Goal: Information Seeking & Learning: Understand process/instructions

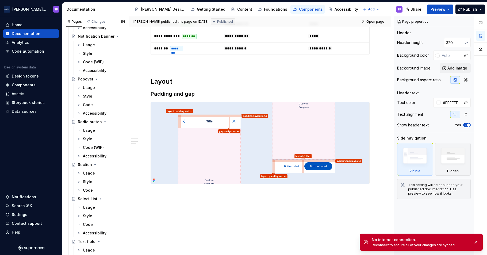
scroll to position [424, 0]
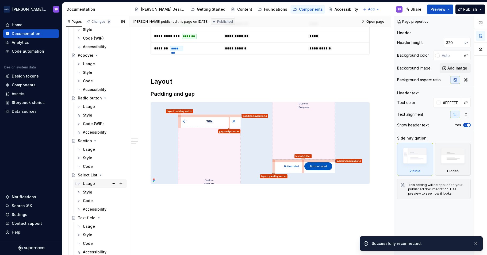
click at [94, 182] on div "Usage" at bounding box center [104, 183] width 42 height 7
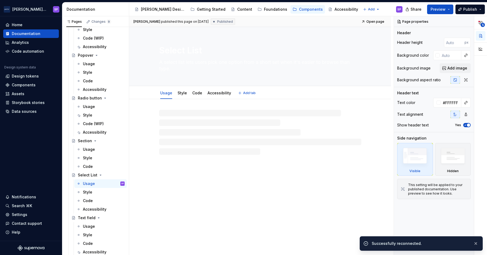
click at [196, 50] on textarea "Select List" at bounding box center [259, 50] width 202 height 13
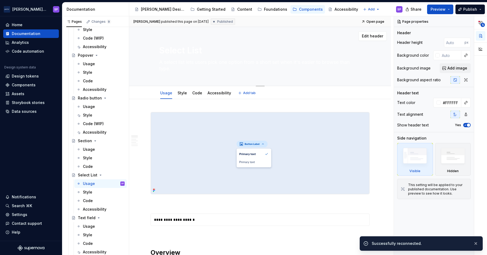
click at [185, 48] on textarea "Select List" at bounding box center [259, 50] width 202 height 13
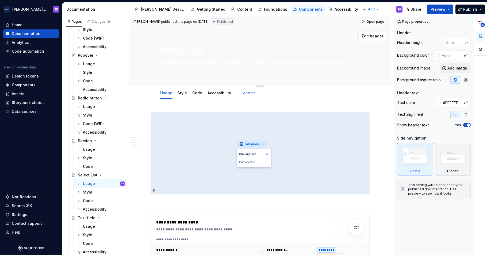
click at [197, 55] on textarea "Select List" at bounding box center [259, 50] width 202 height 13
click at [187, 50] on textarea "Select List" at bounding box center [259, 50] width 202 height 13
click at [189, 50] on textarea "Select List" at bounding box center [259, 50] width 202 height 13
type textarea "*"
type textarea "Select ist"
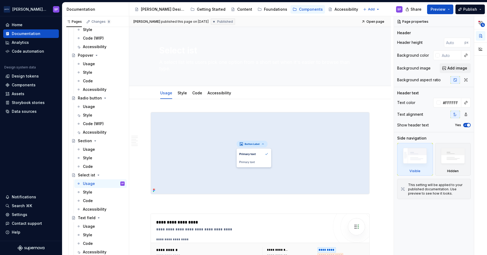
type textarea "*"
type textarea "Select list"
click at [171, 49] on textarea "Select list" at bounding box center [259, 50] width 202 height 13
type textarea "*"
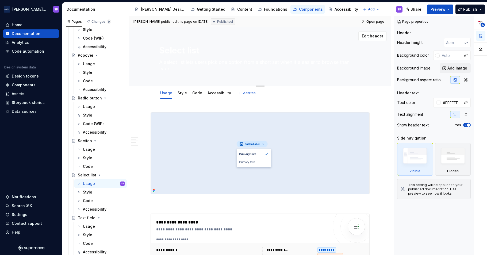
click at [171, 49] on textarea "Select list" at bounding box center [259, 50] width 202 height 13
type textarea "Select list"
click at [183, 77] on div "Select list A select list lets users pick one option from a short set when it's…" at bounding box center [260, 56] width 202 height 59
click at [176, 68] on textarea "A select list lets users pick one option from a short set when it's easier to b…" at bounding box center [259, 65] width 202 height 15
click at [275, 41] on div "Select list A select list lets users pick one option from a short set when it's…" at bounding box center [260, 56] width 202 height 59
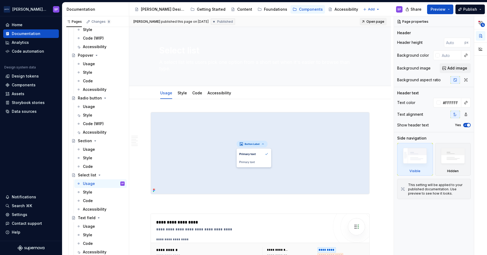
click at [371, 23] on span "Open page" at bounding box center [375, 22] width 18 height 4
click at [236, 49] on textarea "Select list" at bounding box center [259, 50] width 202 height 13
type textarea "*"
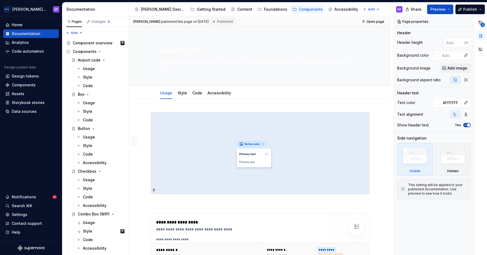
type textarea "*"
